Goal: Find specific page/section: Find specific page/section

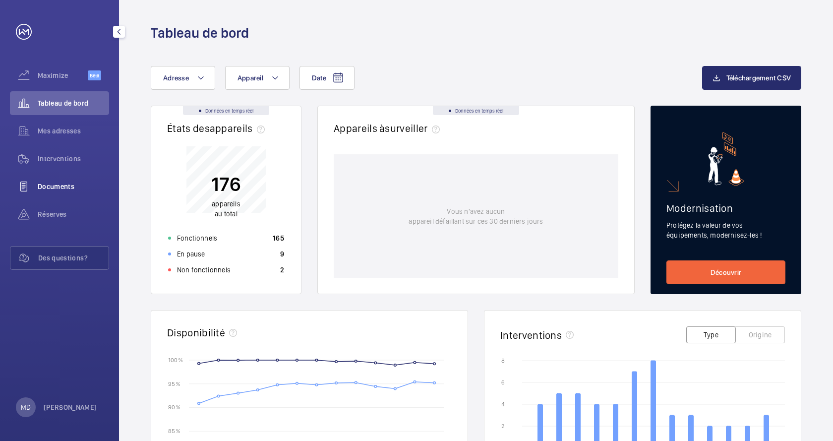
click at [70, 189] on span "Documents" at bounding box center [73, 186] width 71 height 10
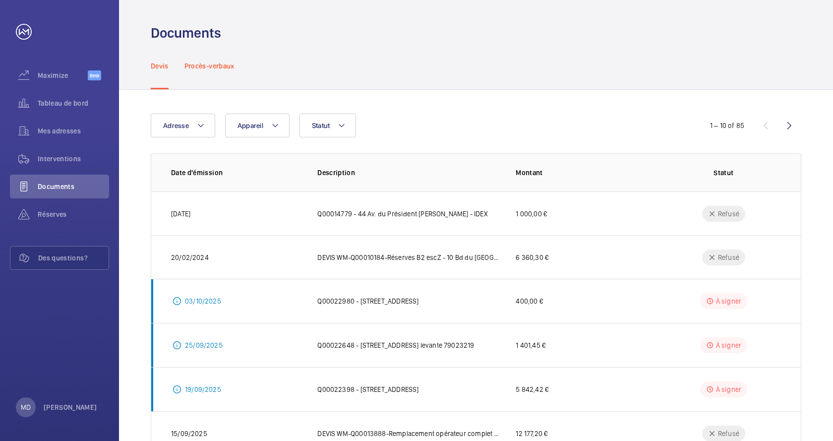
click at [225, 68] on p "Procès-verbaux" at bounding box center [209, 66] width 50 height 10
